Goal: Transaction & Acquisition: Download file/media

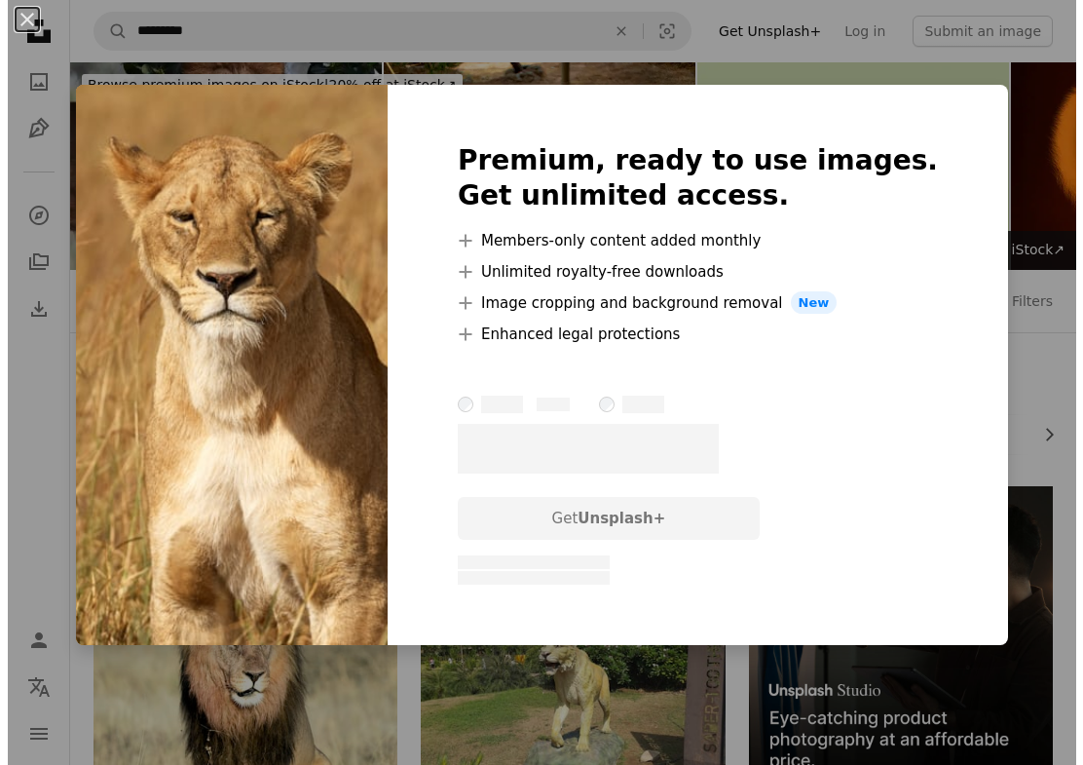
scroll to position [1461, 0]
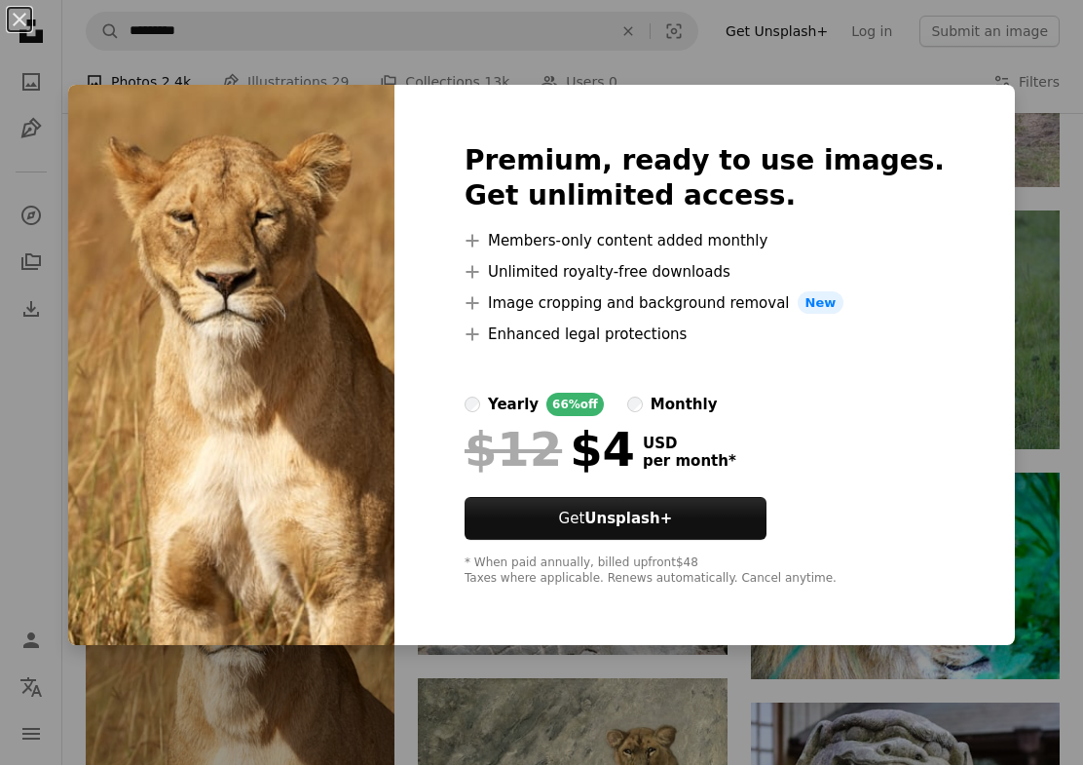
click at [369, 453] on img at bounding box center [231, 365] width 326 height 561
drag, startPoint x: 338, startPoint y: 209, endPoint x: 212, endPoint y: 125, distance: 151.6
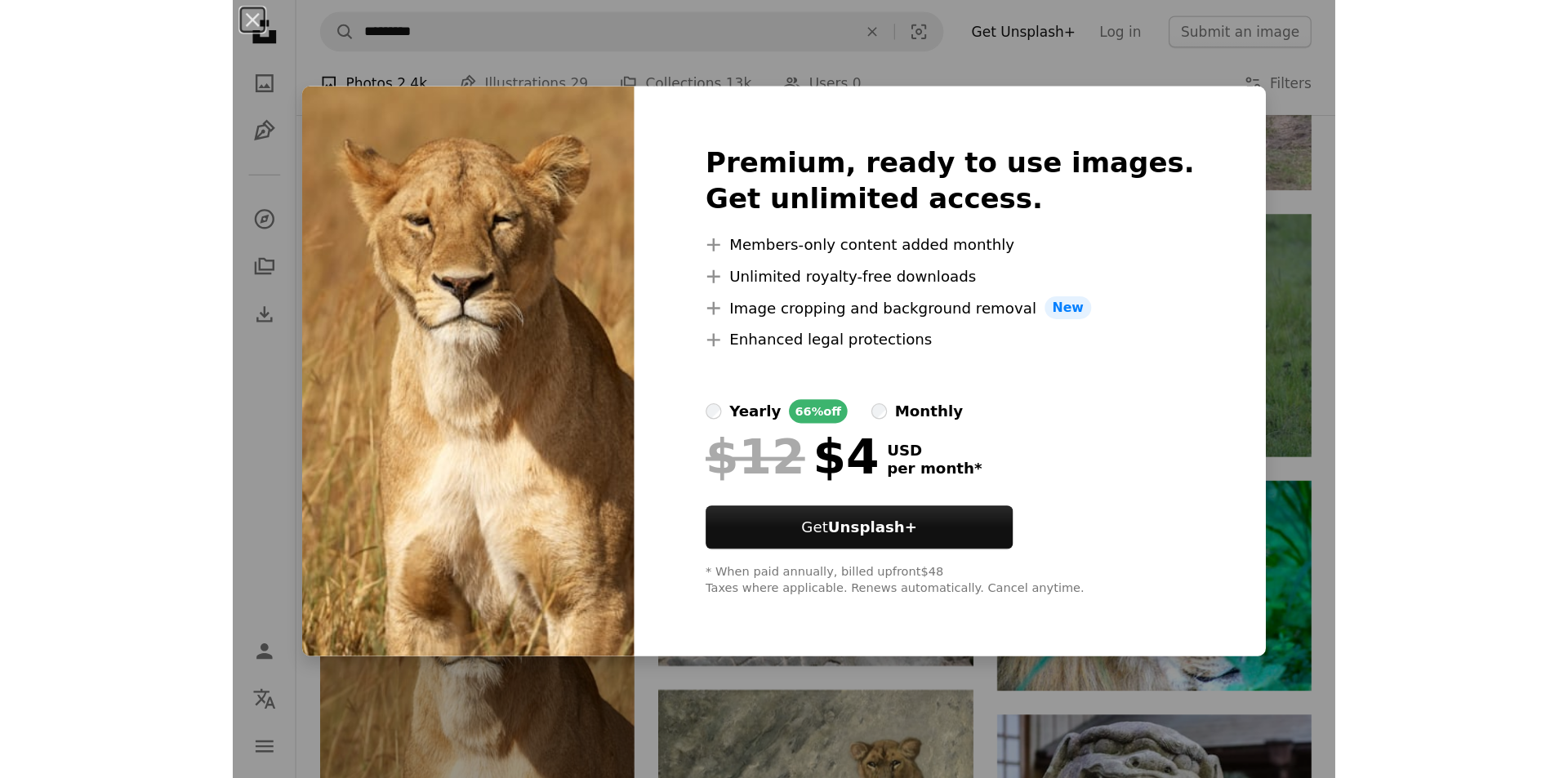
scroll to position [1465, 0]
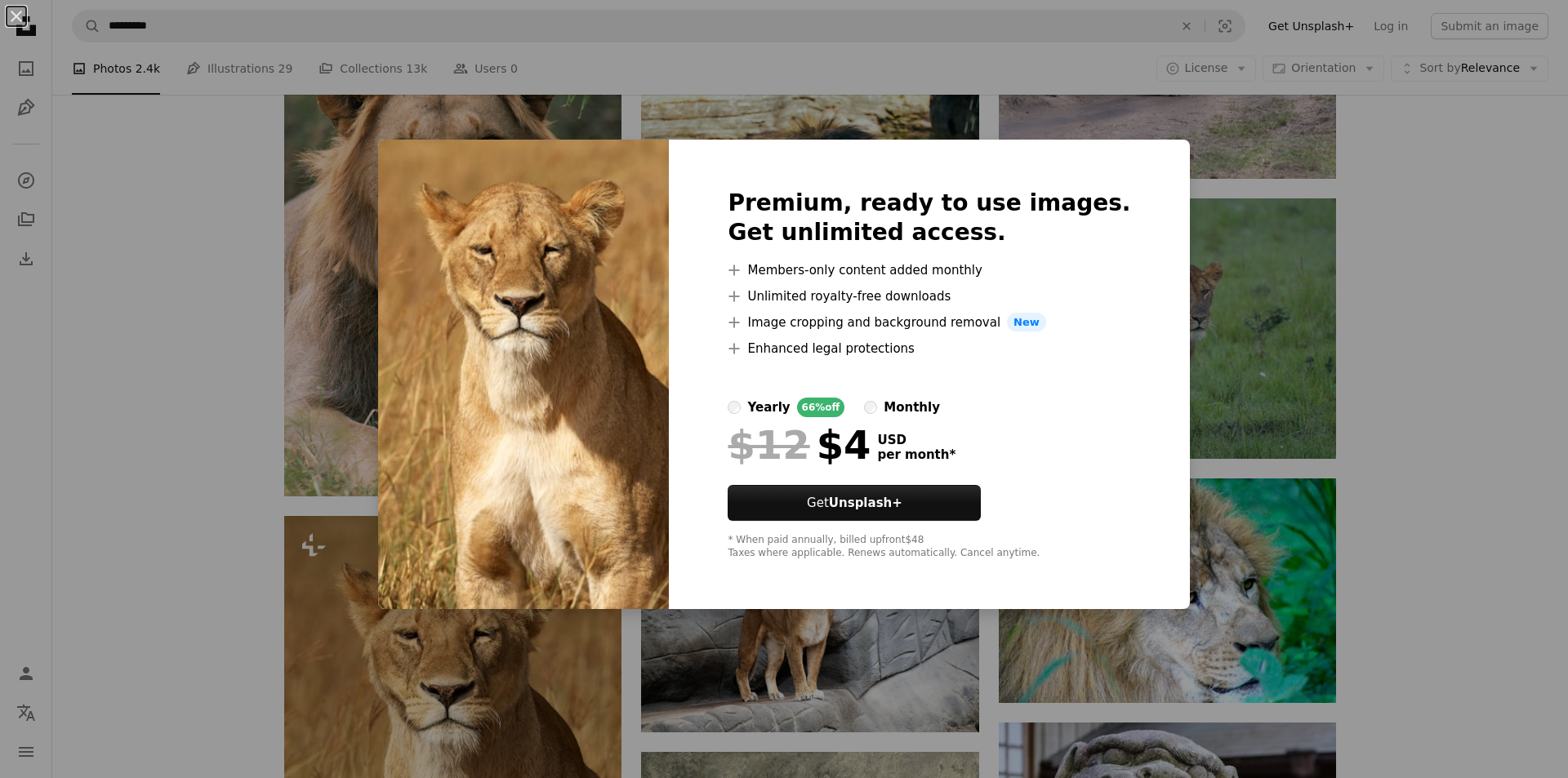
drag, startPoint x: 1229, startPoint y: 308, endPoint x: 1206, endPoint y: 286, distance: 31.8
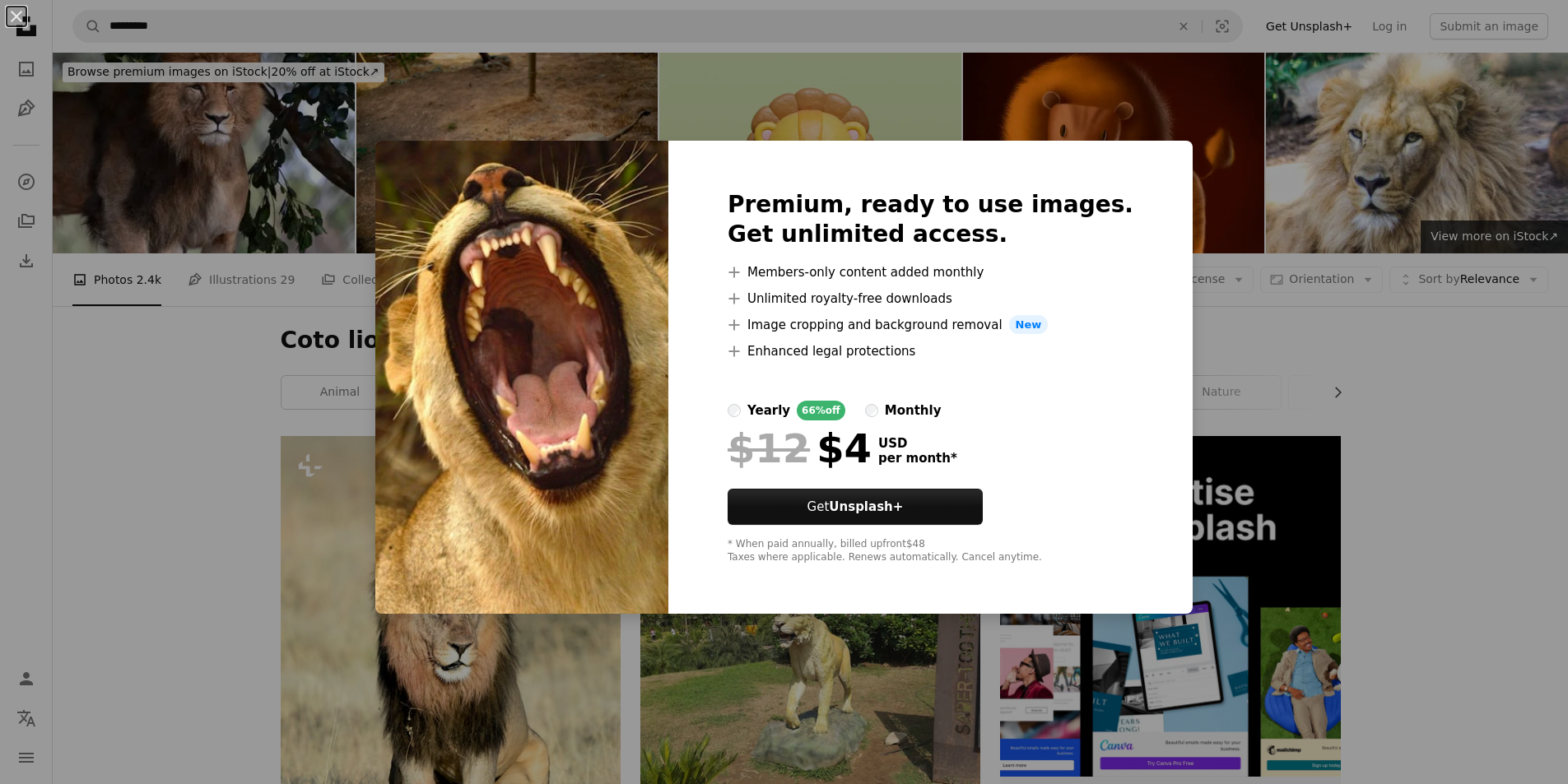
scroll to position [6035, 0]
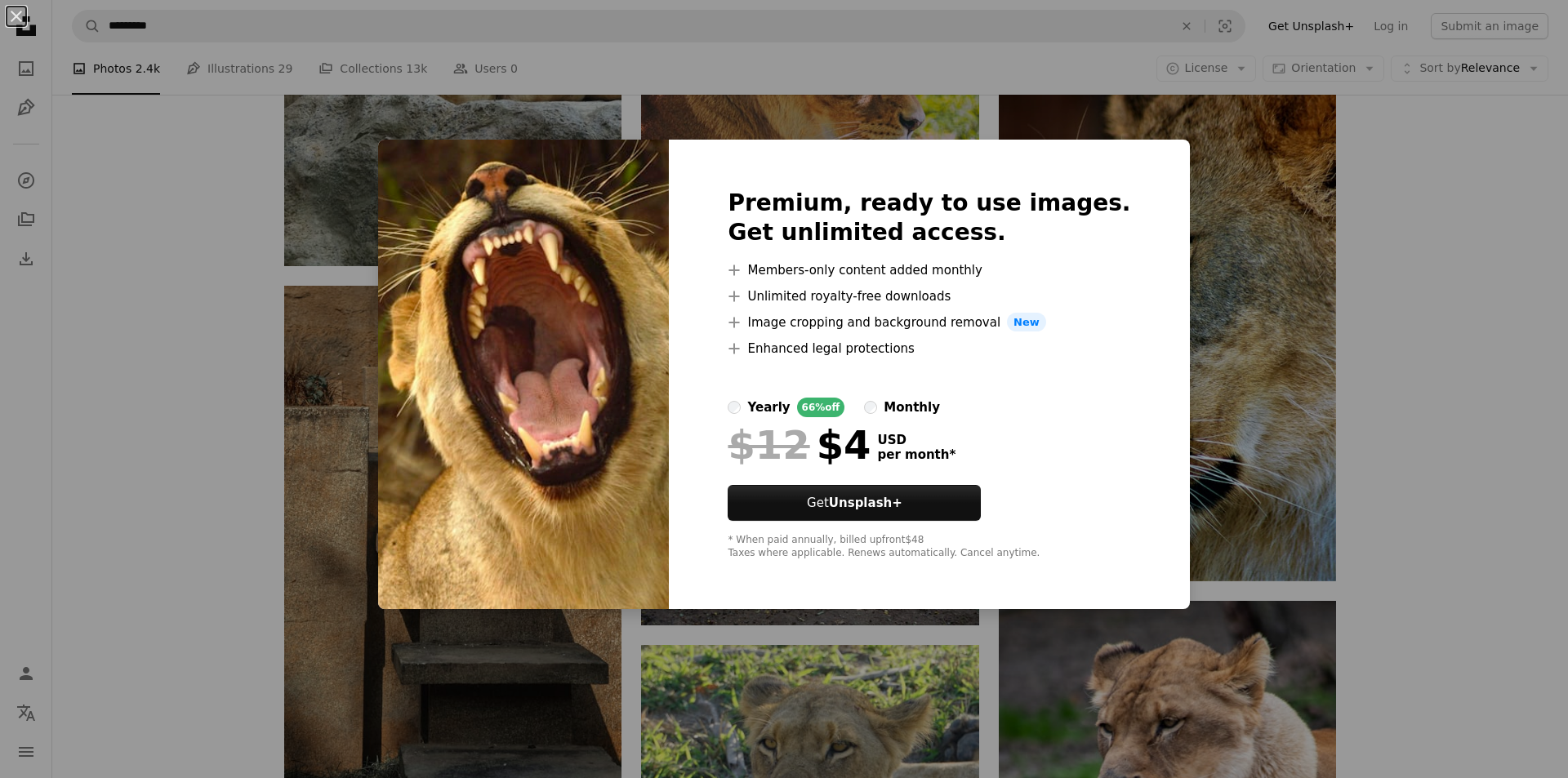
drag, startPoint x: 316, startPoint y: 269, endPoint x: 313, endPoint y: 261, distance: 8.5
click at [313, 267] on div "An X shape Premium, ready to use images. Get unlimited access. A plus sign Memb…" at bounding box center [784, 389] width 1568 height 778
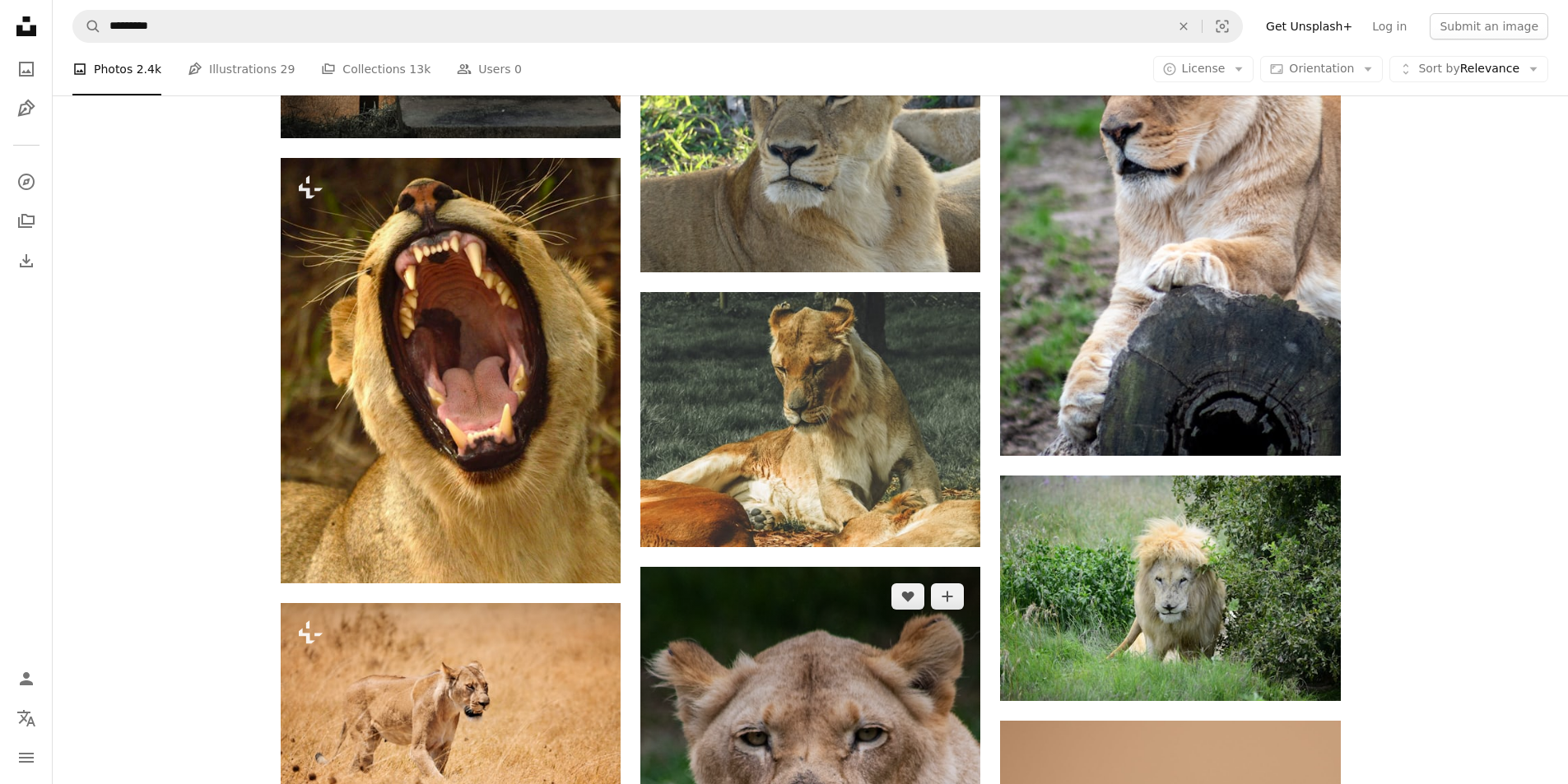
scroll to position [6776, 0]
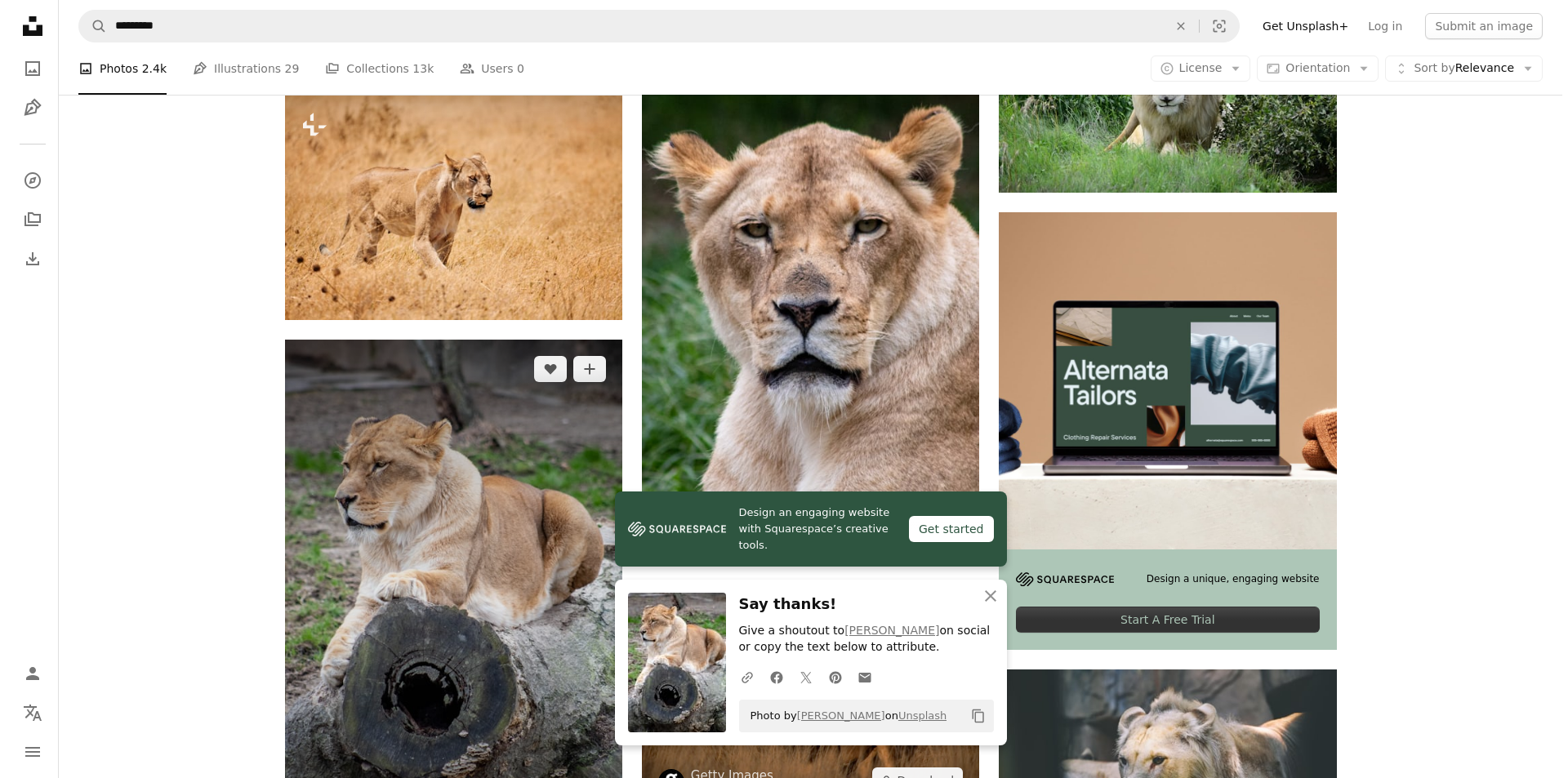
scroll to position [7296, 0]
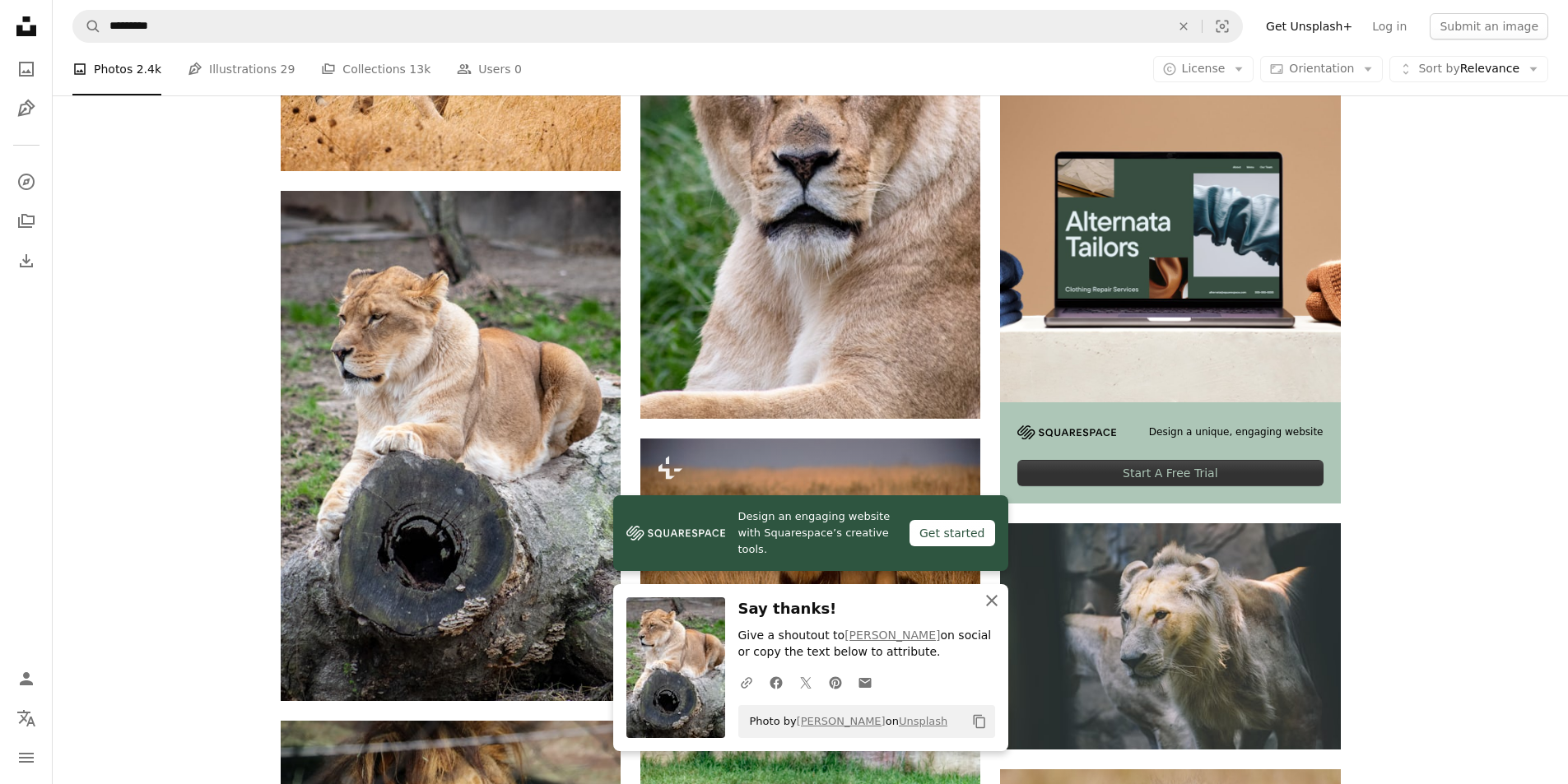
click at [983, 595] on icon "An X shape" at bounding box center [991, 600] width 19 height 19
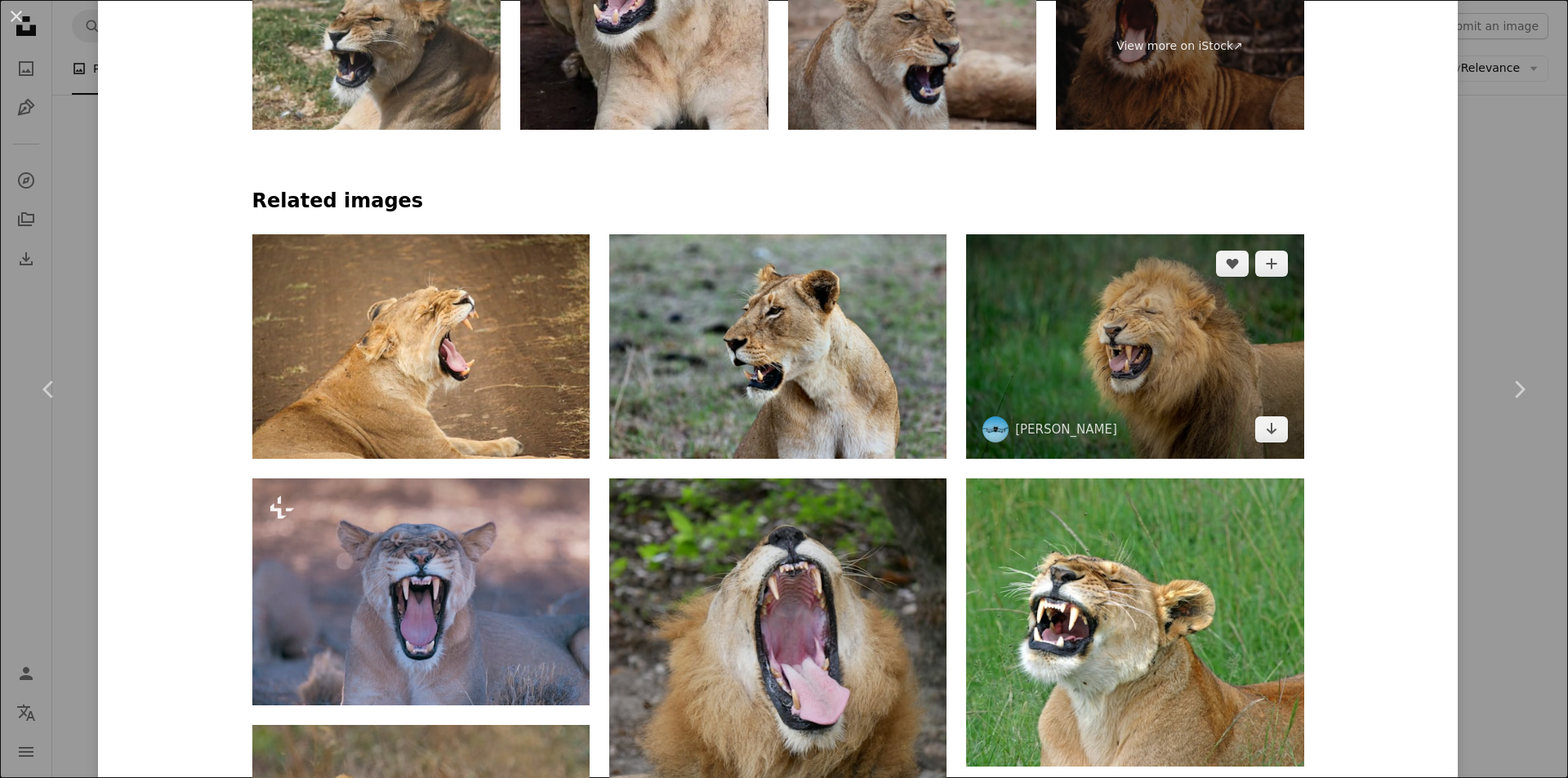
scroll to position [817, 0]
